Goal: Task Accomplishment & Management: Manage account settings

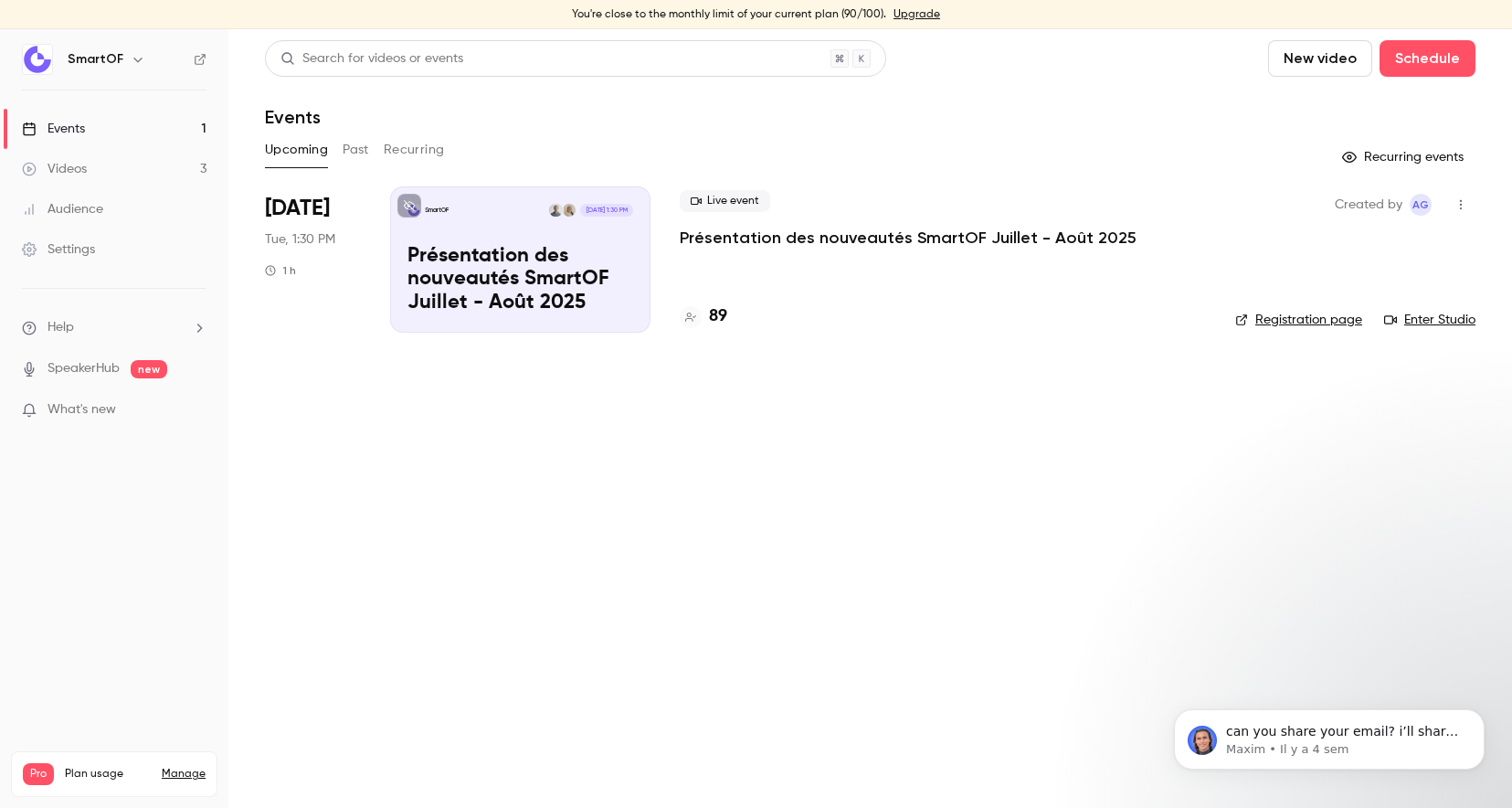
click at [520, 281] on p "Présentation des nouveautés SmartOF Juillet - Août 2025" at bounding box center [520, 280] width 226 height 71
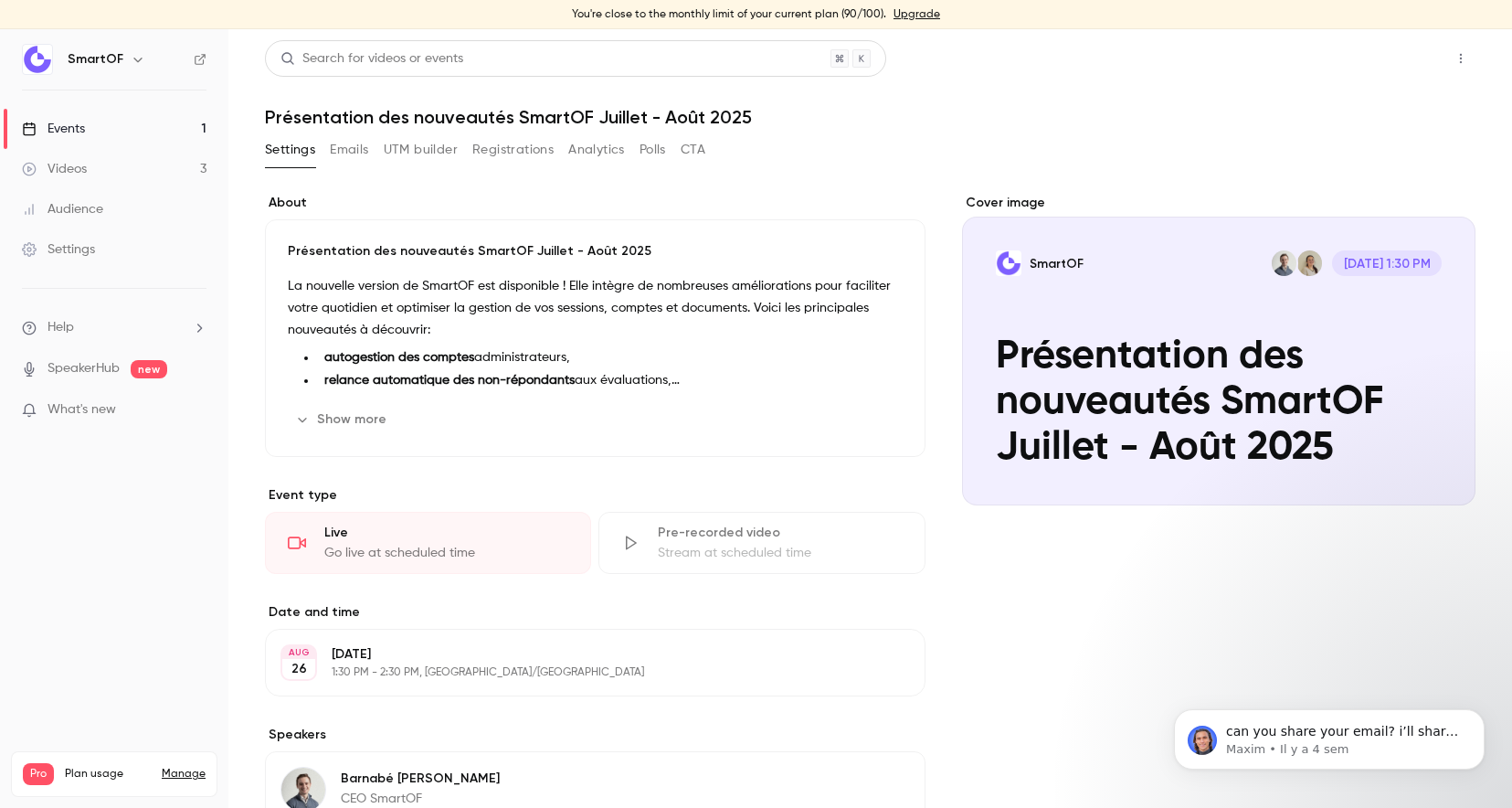
click at [1402, 51] on button "Share" at bounding box center [1396, 58] width 73 height 37
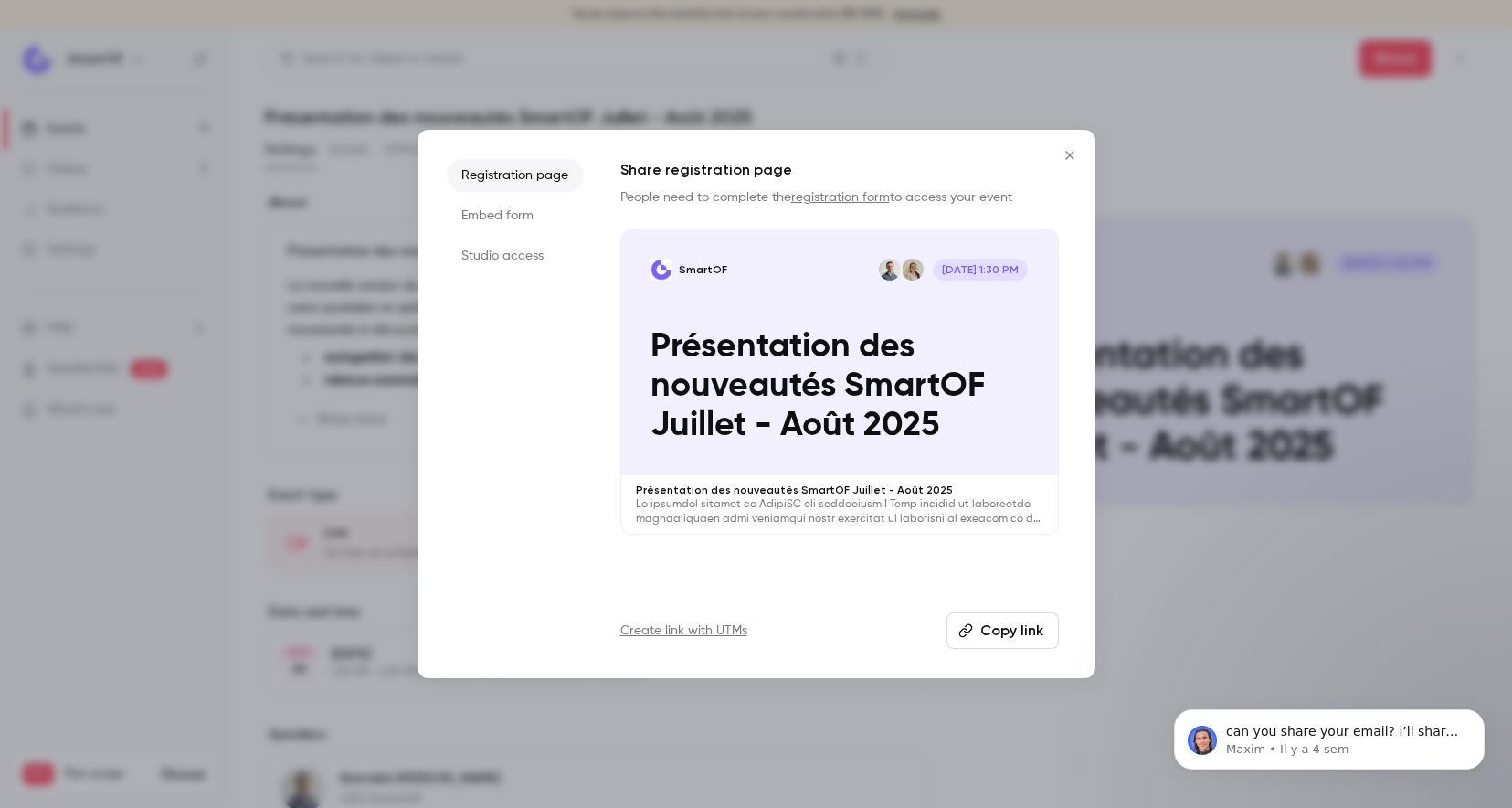
click at [1016, 629] on button "Copy link" at bounding box center [1003, 631] width 112 height 37
click at [1063, 145] on button "Close" at bounding box center [1069, 155] width 37 height 37
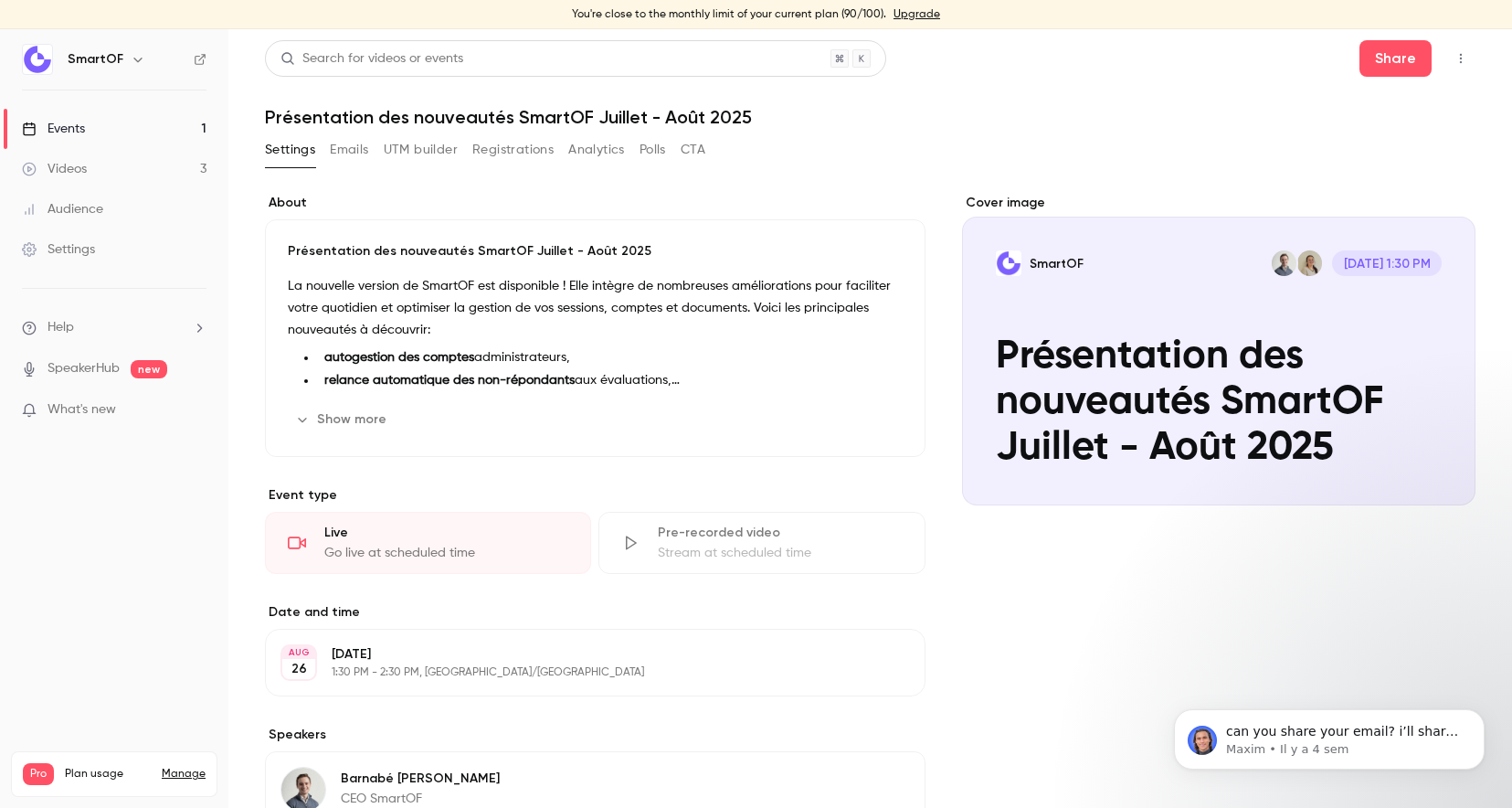
click at [356, 430] on button "Show more" at bounding box center [342, 419] width 109 height 29
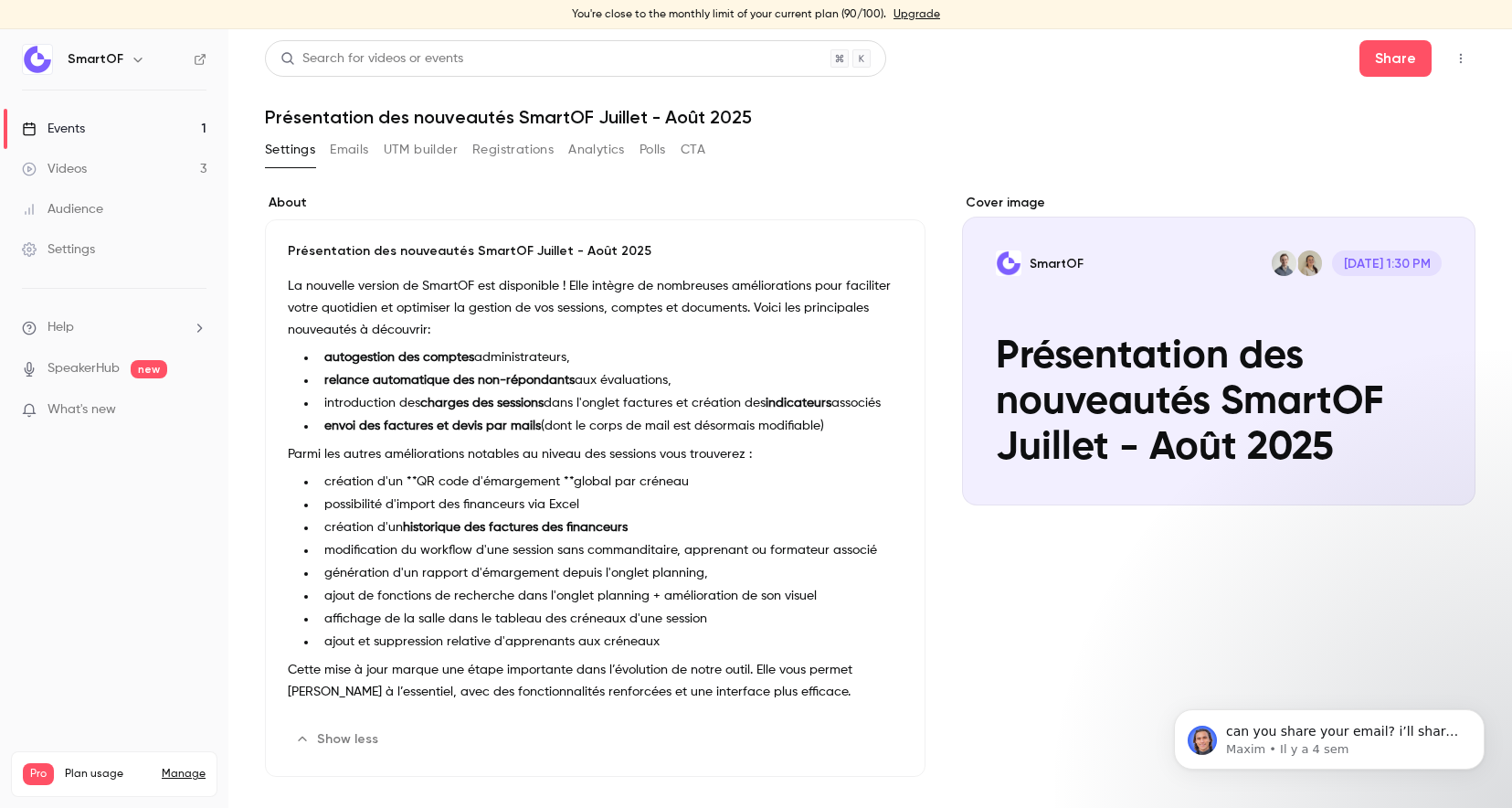
click at [166, 128] on link "Events 1" at bounding box center [114, 128] width 229 height 40
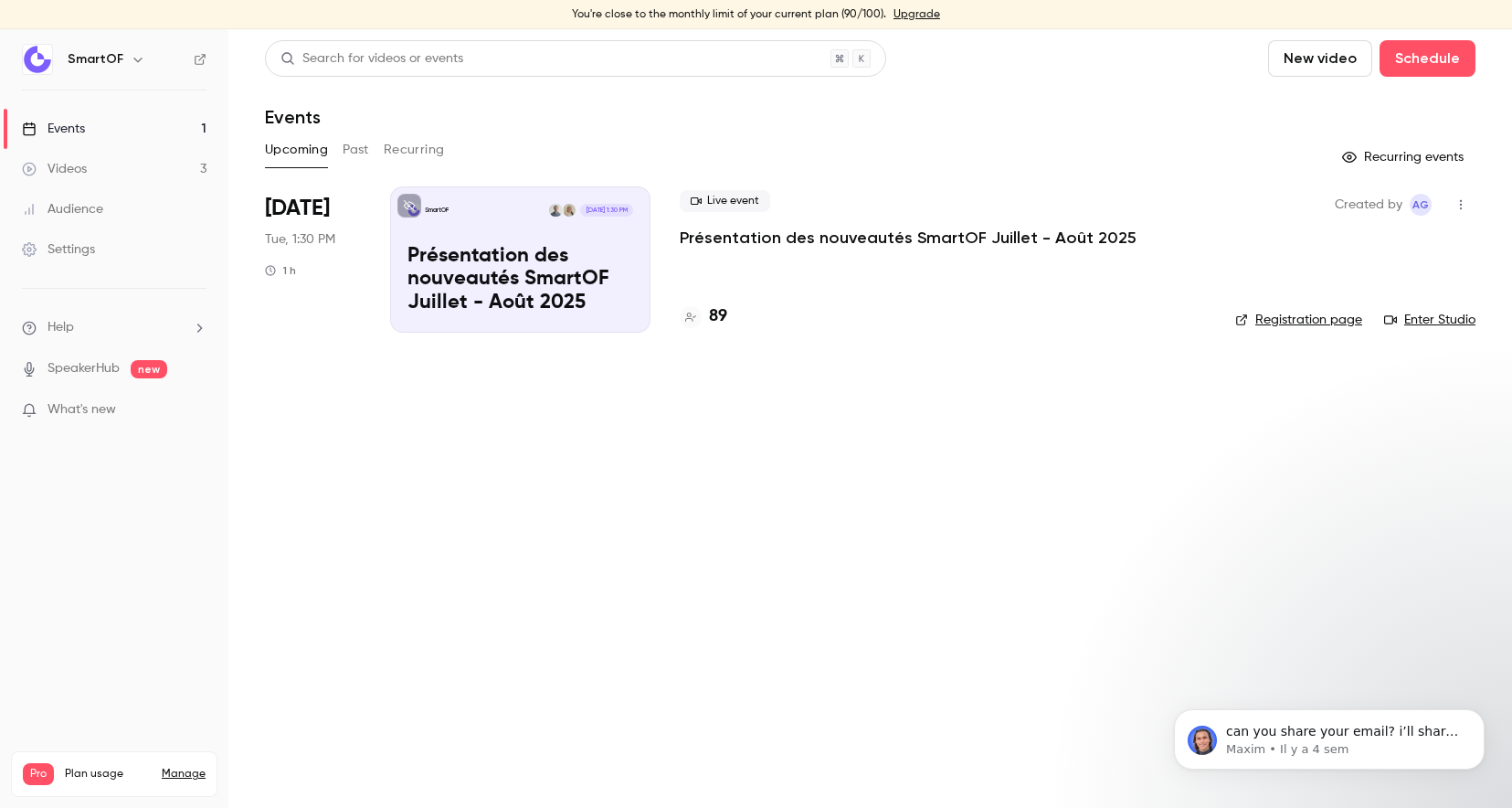
click at [743, 236] on p "Présentation des nouveautés SmartOF Juillet - Août 2025" at bounding box center [907, 238] width 457 height 22
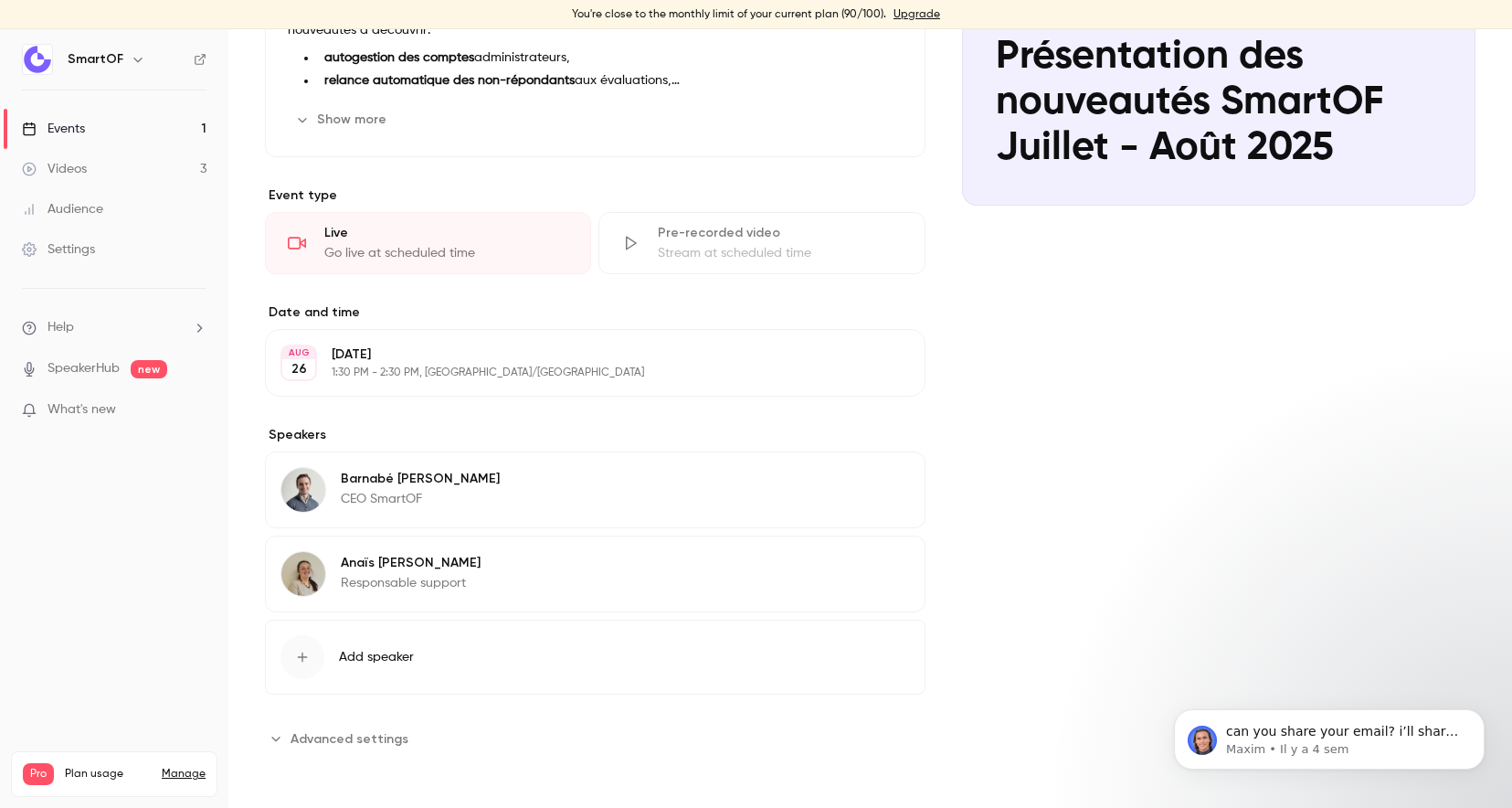
scroll to position [297, 0]
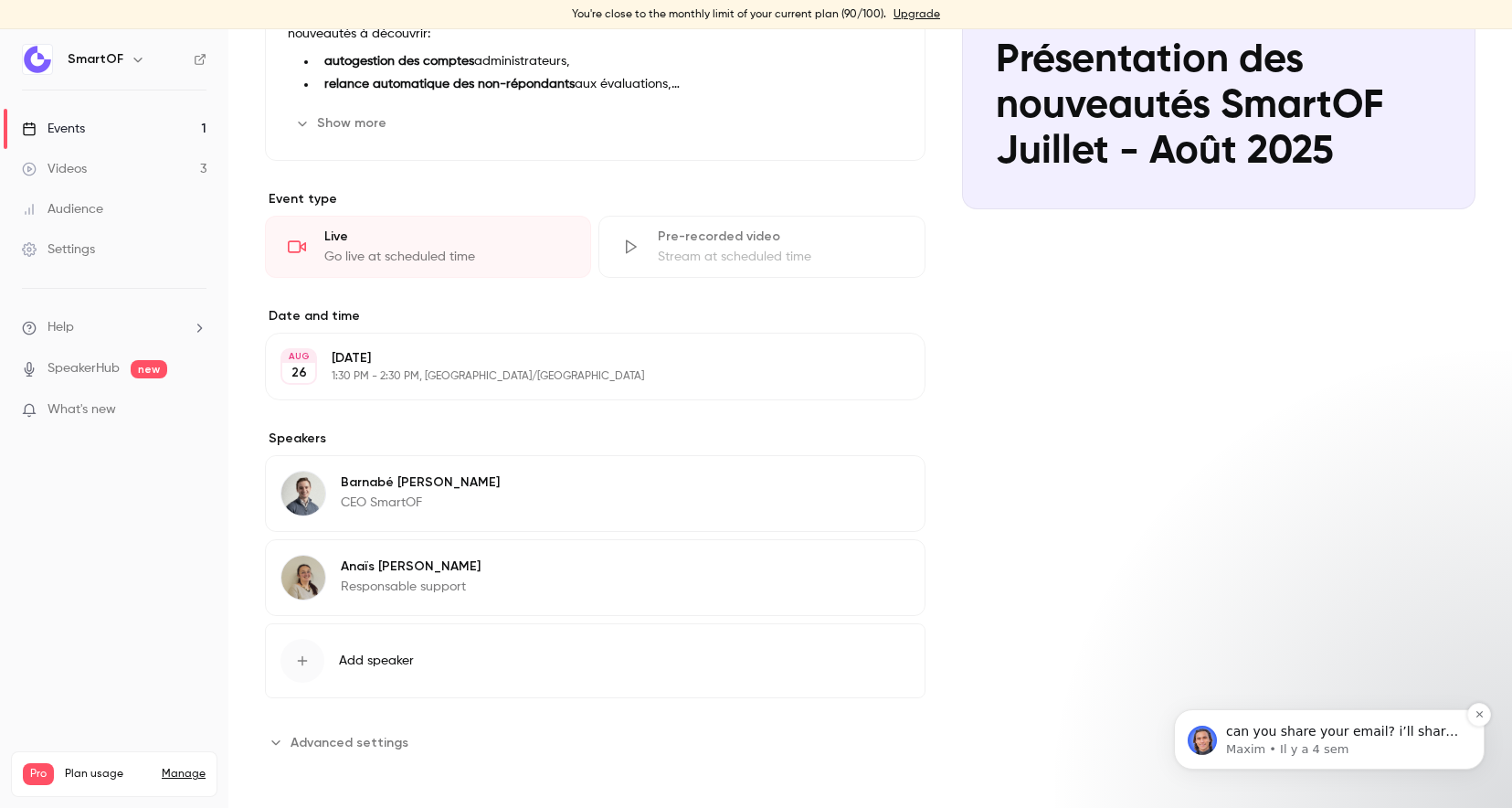
click at [1246, 735] on p "can you share your email? i’ll share a discount code" at bounding box center [1344, 732] width 236 height 18
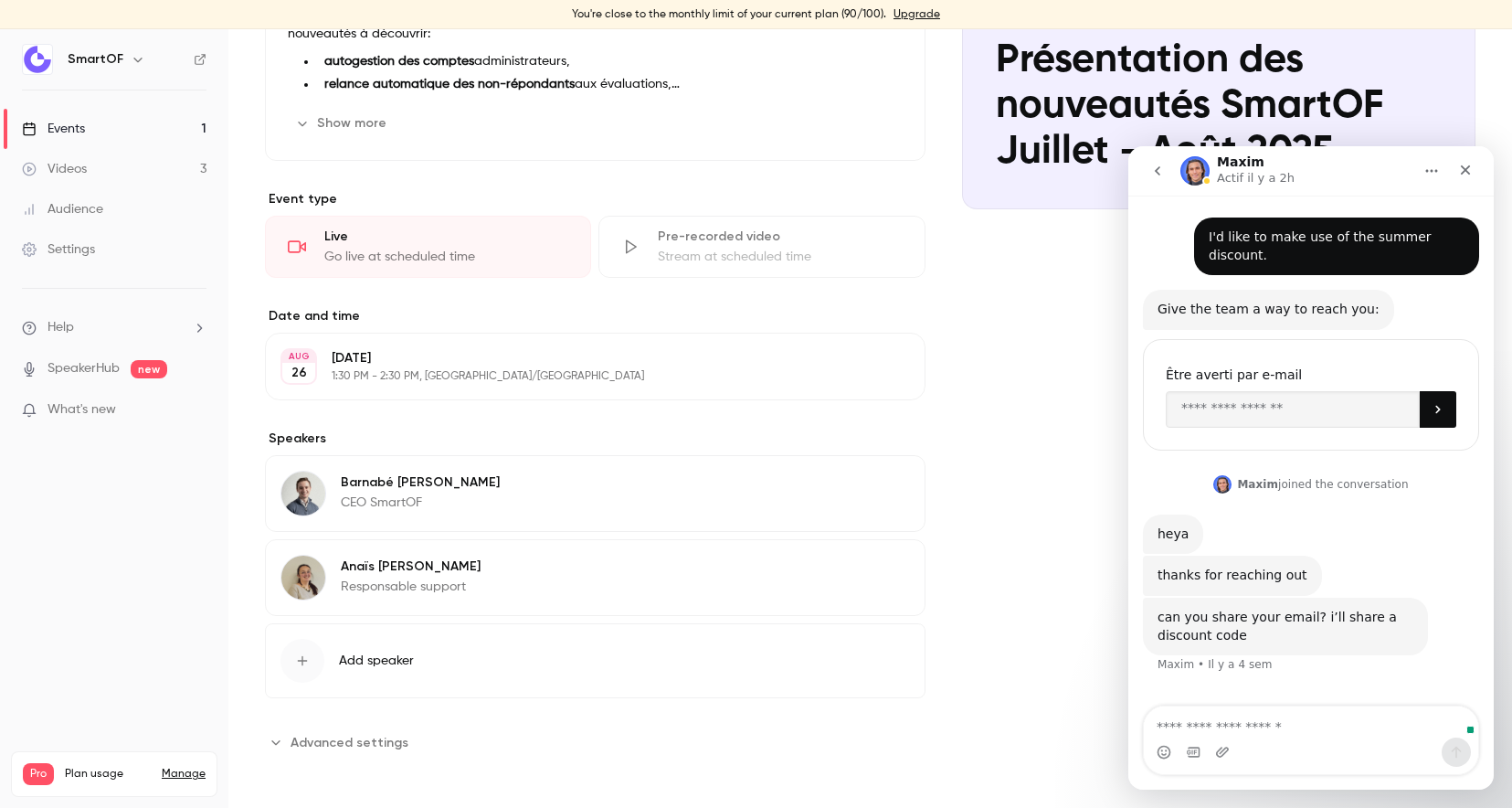
scroll to position [3, 0]
click at [1469, 159] on div "Fermer" at bounding box center [1465, 169] width 33 height 33
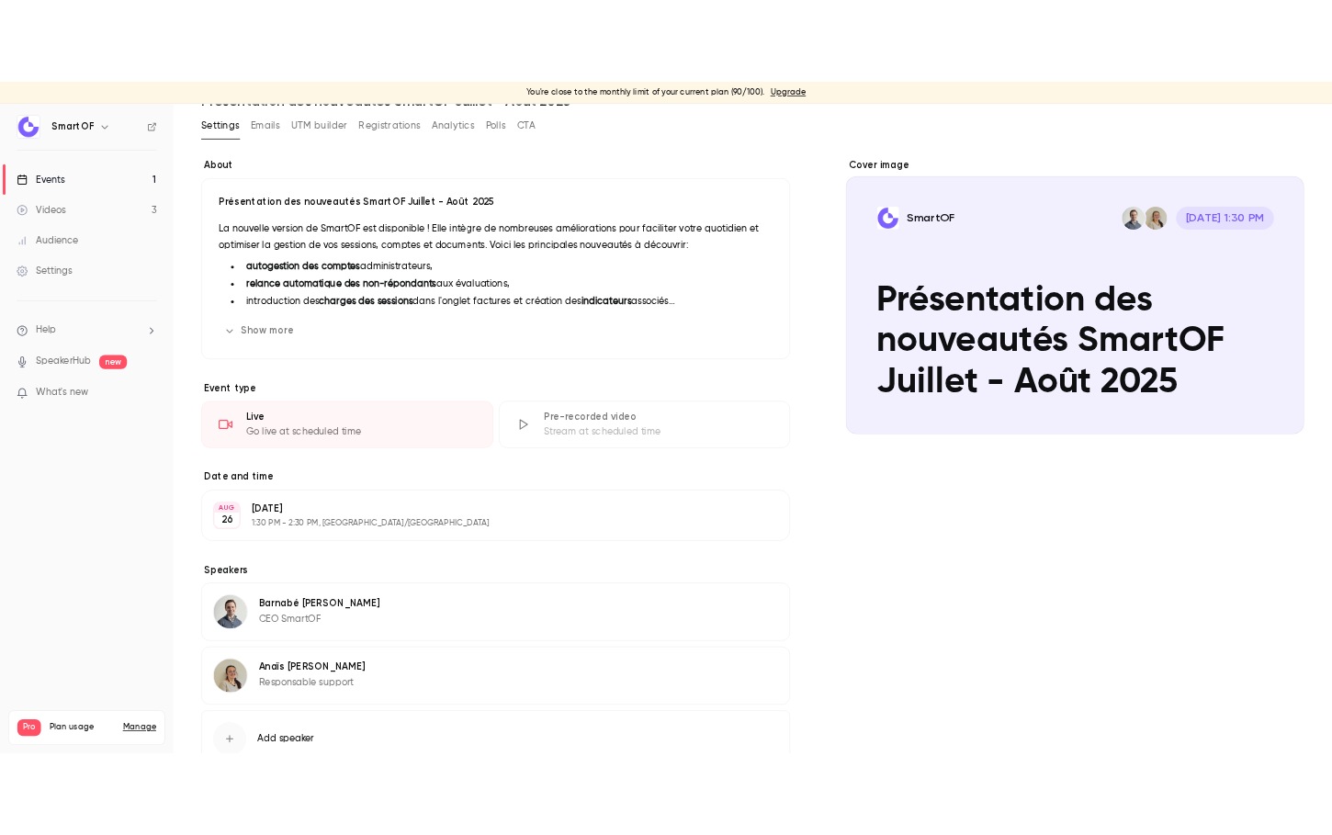
scroll to position [0, 0]
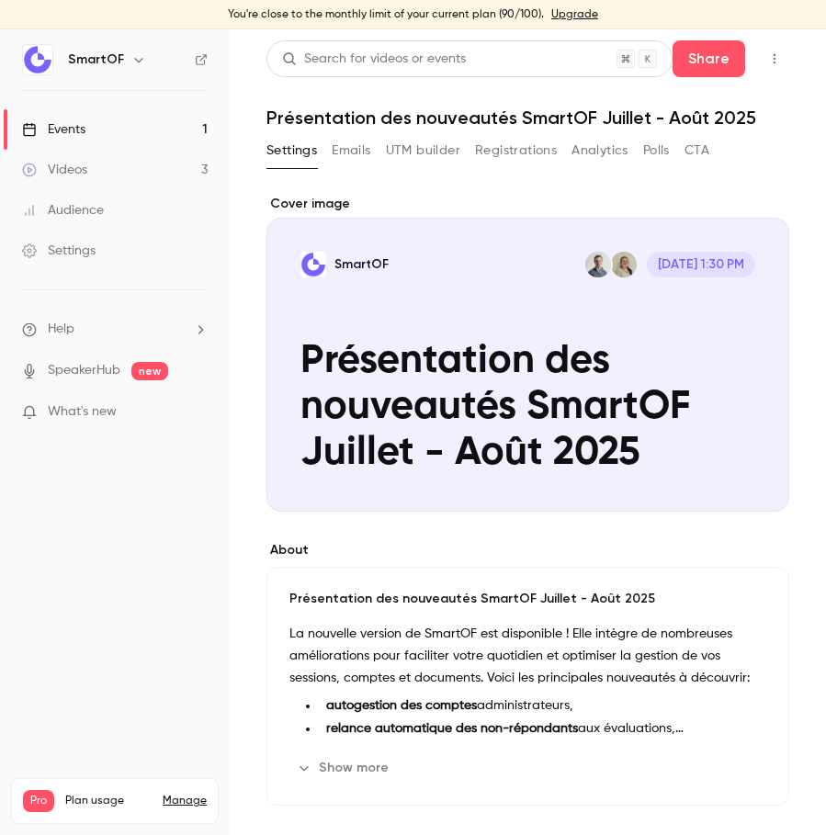
click at [176, 794] on link "Manage" at bounding box center [185, 801] width 44 height 15
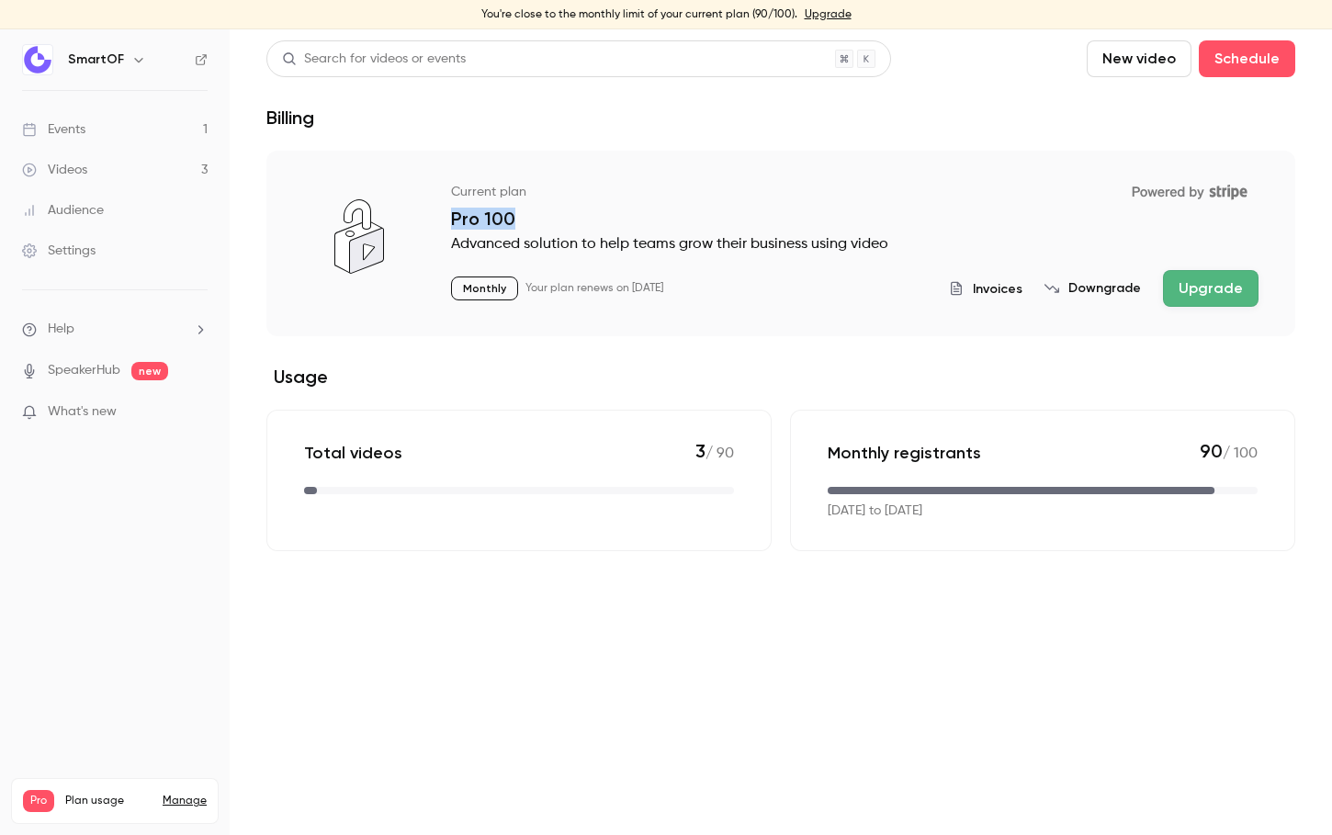
drag, startPoint x: 1186, startPoint y: 182, endPoint x: 1202, endPoint y: 220, distance: 41.6
click at [1202, 220] on div "Current plan Powered by Stripe Pro 100 Advanced solution to help teams grow the…" at bounding box center [855, 241] width 808 height 130
drag, startPoint x: 1195, startPoint y: 182, endPoint x: 1174, endPoint y: 141, distance: 46.4
click at [1174, 141] on div "Search for videos or events New video Schedule Billing Current plan Powered by …" at bounding box center [780, 295] width 1029 height 511
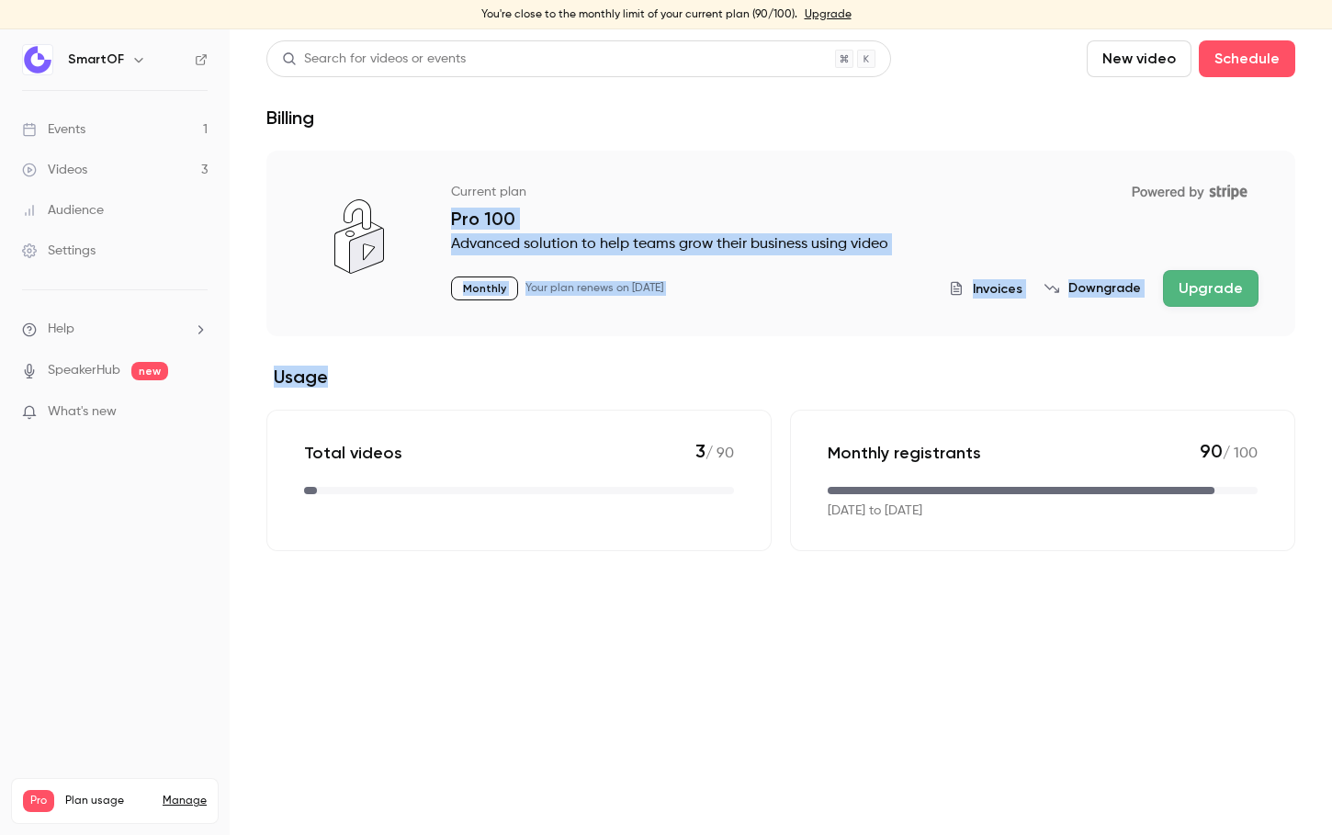
drag, startPoint x: 1168, startPoint y: 145, endPoint x: 846, endPoint y: 345, distance: 378.8
click at [846, 345] on div "Search for videos or events New video Schedule Billing Current plan Powered by …" at bounding box center [780, 295] width 1029 height 511
click at [846, 345] on section "Current plan Powered by Stripe Pro 100 Advanced solution to help teams grow the…" at bounding box center [780, 351] width 1029 height 401
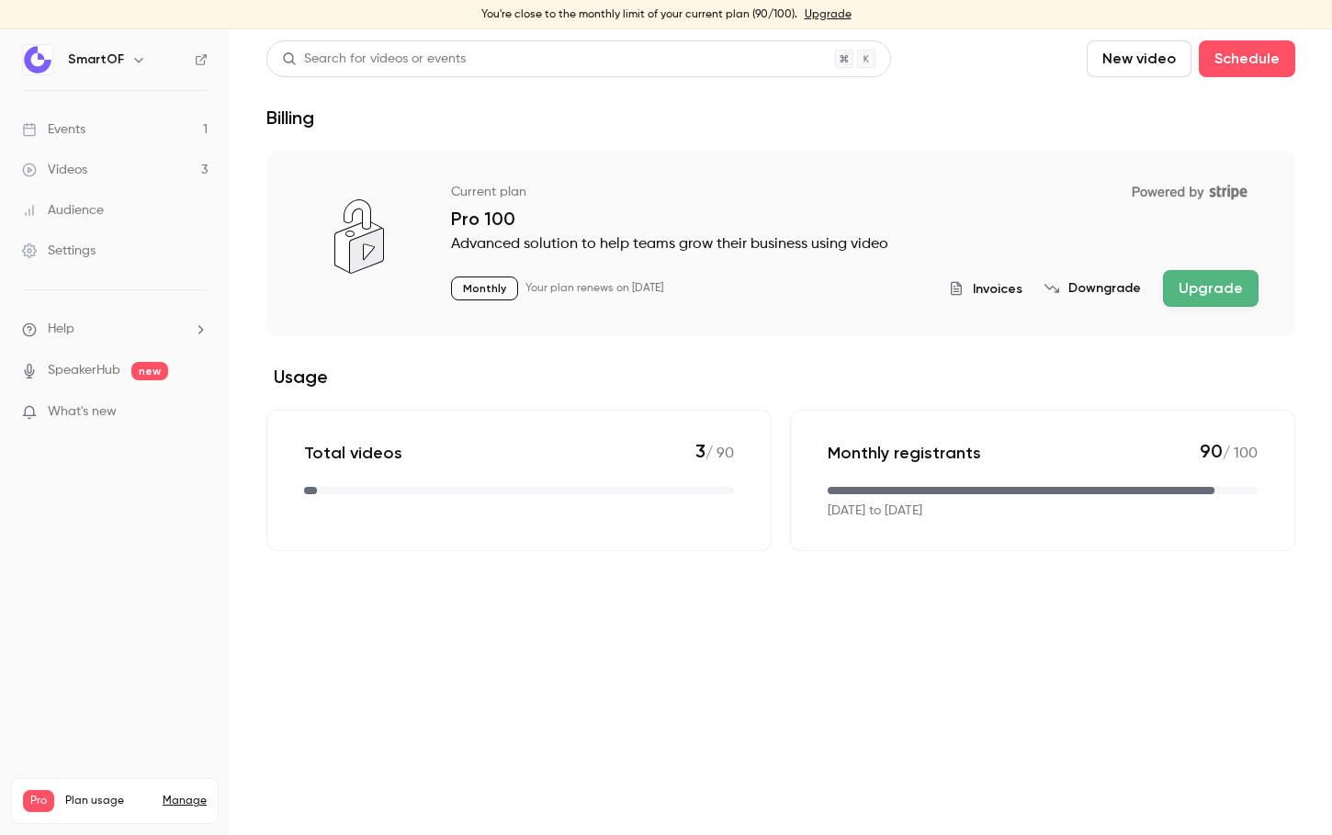
click at [178, 165] on link "Videos 3" at bounding box center [115, 170] width 230 height 40
